Goal: Check status

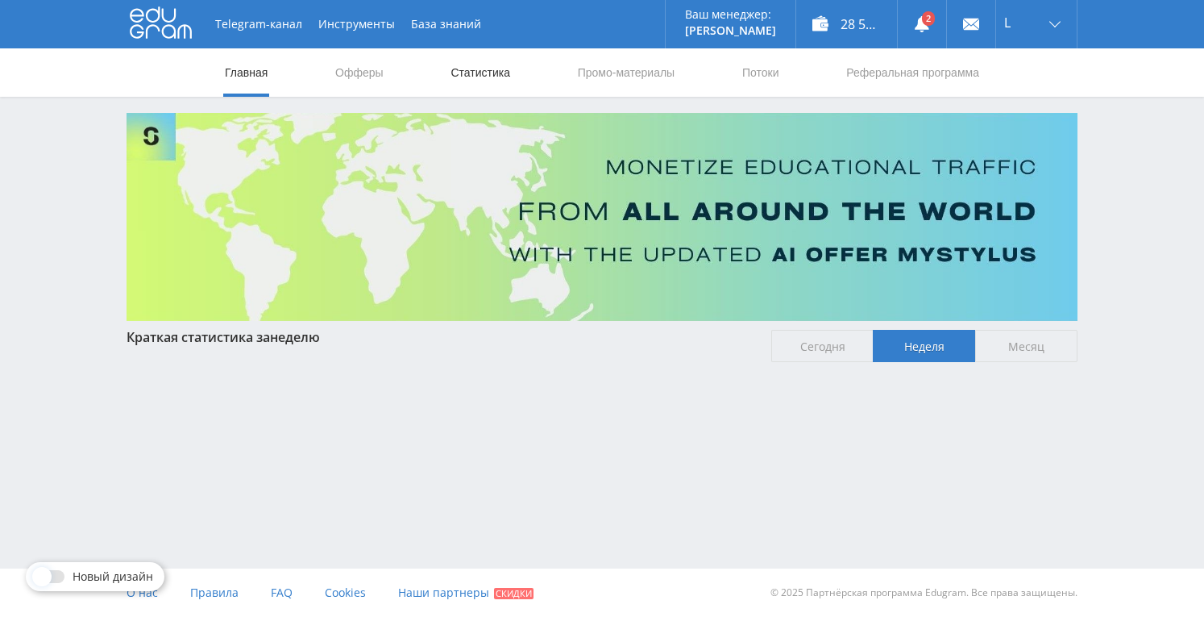
click at [468, 72] on link "Статистика" at bounding box center [480, 72] width 63 height 48
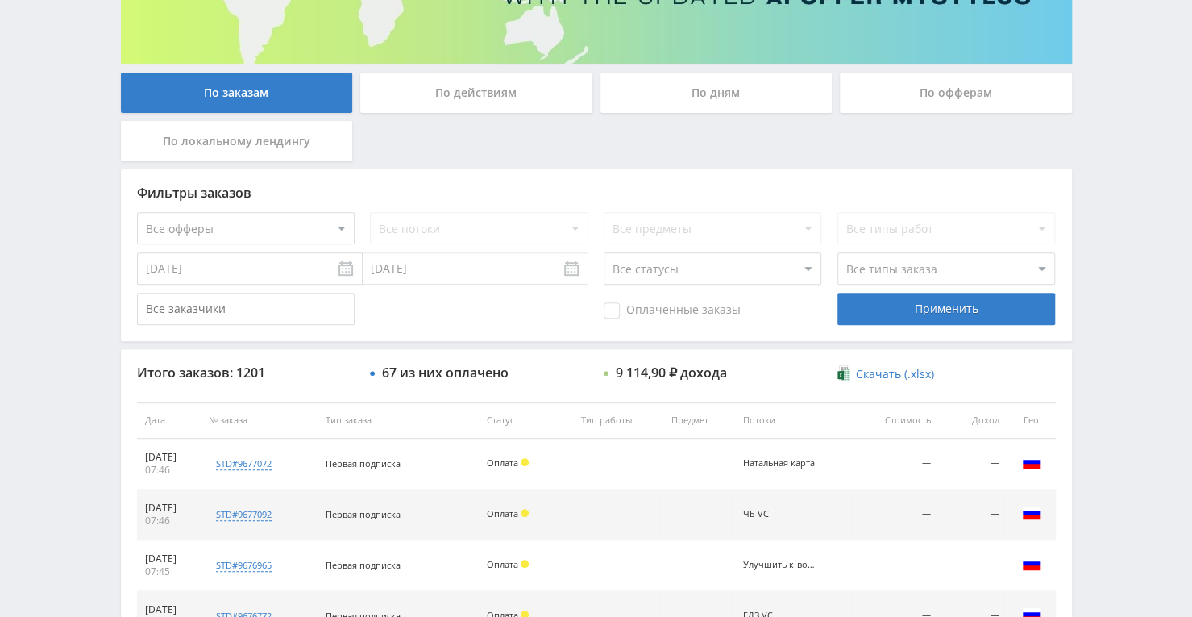
scroll to position [242, 0]
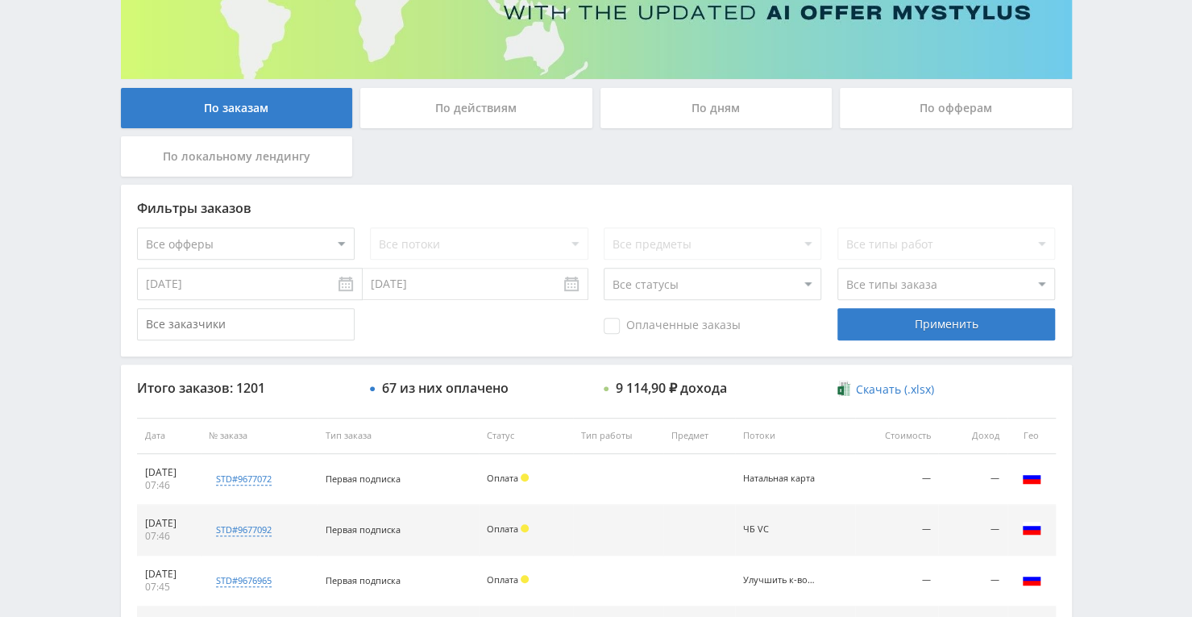
click at [725, 123] on div "По дням" at bounding box center [716, 108] width 232 height 40
click at [0, 0] on input "По дням" at bounding box center [0, 0] width 0 height 0
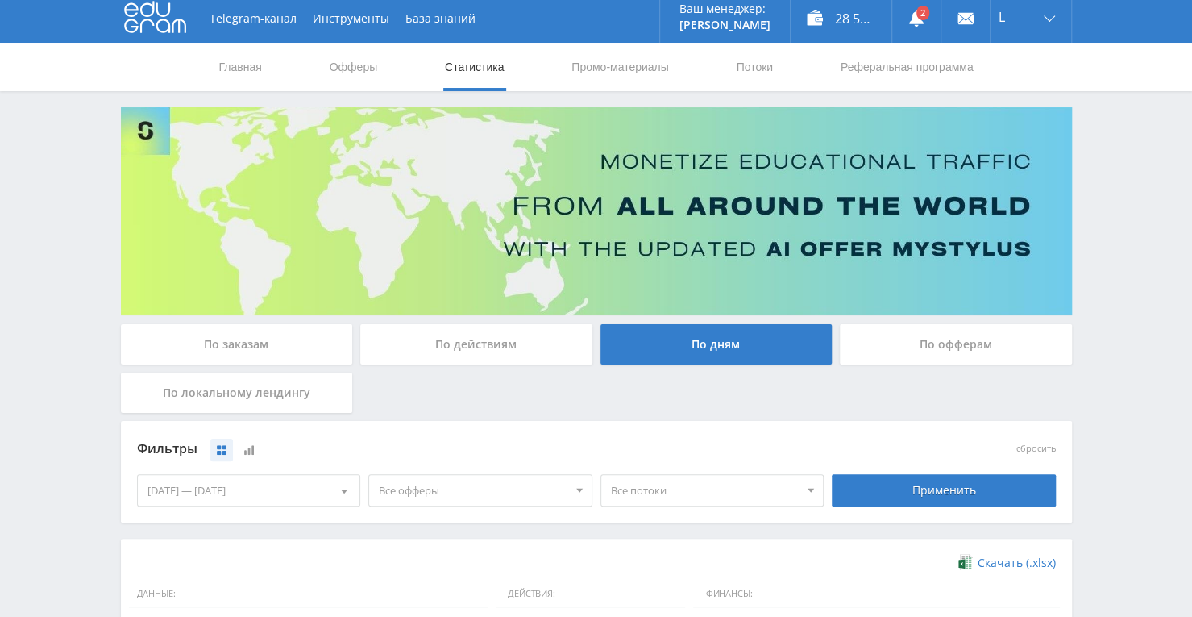
scroll to position [0, 0]
